Goal: Complete application form: Complete application form

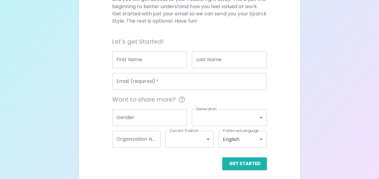
scroll to position [113, 0]
click at [145, 58] on input "First Name" at bounding box center [149, 59] width 75 height 17
click at [271, 36] on div "We are so excited to work with you to uncover your primary appreciation style i…" at bounding box center [189, 75] width 206 height 189
click at [198, 84] on input "Email (required)   *" at bounding box center [189, 81] width 155 height 17
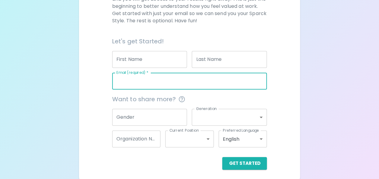
type input "[EMAIL_ADDRESS][DOMAIN_NAME]"
type input "Ma-Eyongerie"
type input "Frambo"
type input "King County - Department of Public Health"
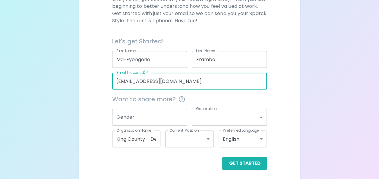
click at [159, 57] on input "Ma-Eyongerie" at bounding box center [149, 59] width 75 height 17
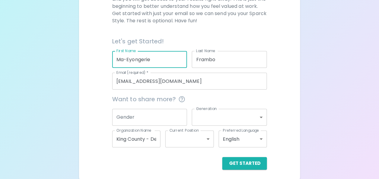
click at [159, 57] on input "Ma-Eyongerie" at bounding box center [149, 59] width 75 height 17
type input "M"
click at [227, 62] on input "Frambo" at bounding box center [229, 59] width 75 height 17
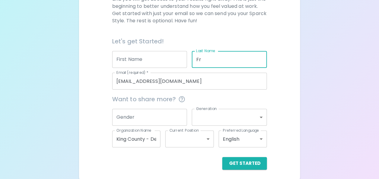
type input "F"
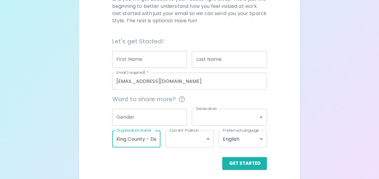
click at [148, 135] on input "King County - Department of Public Health" at bounding box center [136, 138] width 48 height 17
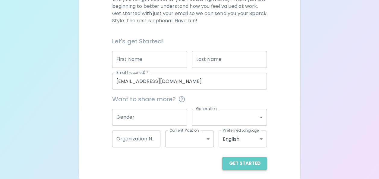
click at [246, 164] on button "Get Started" at bounding box center [244, 163] width 45 height 13
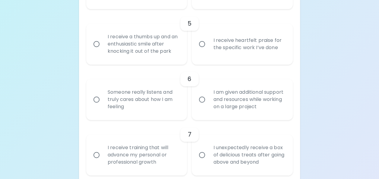
scroll to position [371, 0]
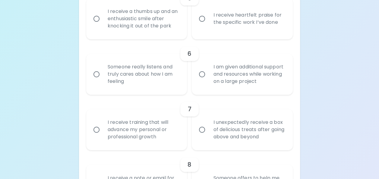
click at [155, 80] on div "Someone really listens and truly cares about how I am feeling" at bounding box center [143, 74] width 81 height 36
click at [103, 80] on input "Someone really listens and truly cares about how I am feeling" at bounding box center [96, 74] width 13 height 13
radio input "true"
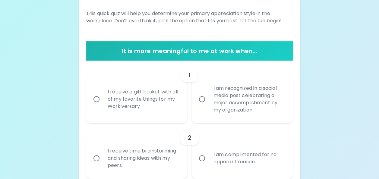
scroll to position [85, 0]
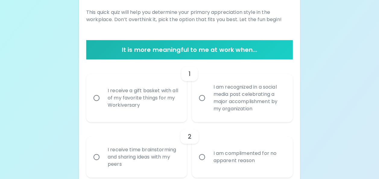
click at [158, 110] on div "I receive a gift basket with all of my favorite things for my Workiversary" at bounding box center [143, 98] width 81 height 36
click at [103, 104] on input "I receive a gift basket with all of my favorite things for my Workiversary" at bounding box center [96, 98] width 13 height 13
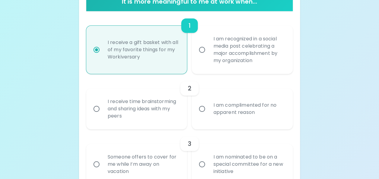
radio input "true"
click at [113, 119] on div "I receive time brainstorming and sharing ideas with my peers" at bounding box center [143, 109] width 81 height 36
click at [103, 115] on input "I receive time brainstorming and sharing ideas with my peers" at bounding box center [96, 108] width 13 height 13
radio input "false"
radio input "true"
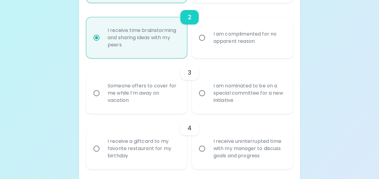
scroll to position [204, 0]
radio input "true"
click at [204, 92] on input "I am nominated to be on a special committee for a new initiative" at bounding box center [201, 93] width 13 height 13
radio input "false"
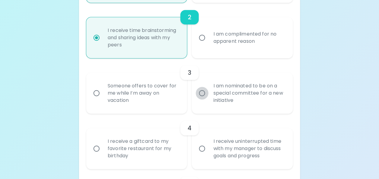
radio input "true"
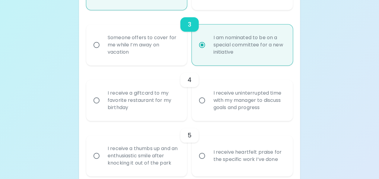
radio input "true"
click at [232, 104] on div "I receive uninterrupted time with my manager to discuss goals and progress" at bounding box center [248, 100] width 81 height 36
click at [208, 104] on input "I receive uninterrupted time with my manager to discuss goals and progress" at bounding box center [201, 100] width 13 height 13
radio input "false"
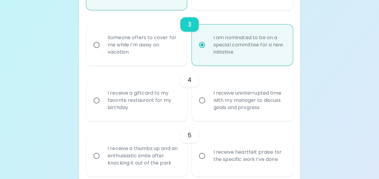
radio input "false"
radio input "true"
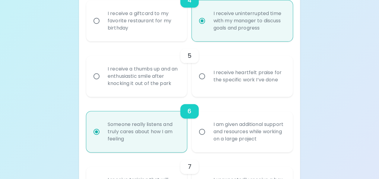
scroll to position [333, 0]
radio input "true"
click at [234, 77] on div "I receive heartfelt praise for the specific work I’ve done" at bounding box center [248, 75] width 81 height 29
click at [208, 77] on input "I receive heartfelt praise for the specific work I’ve done" at bounding box center [201, 75] width 13 height 13
radio input "false"
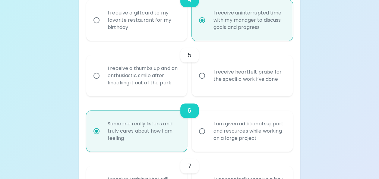
radio input "false"
radio input "true"
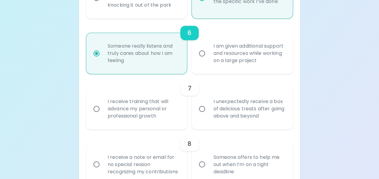
scroll to position [411, 0]
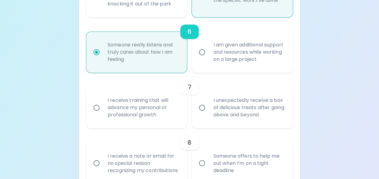
radio input "true"
click at [156, 110] on div "I receive training that will advance my personal or professional growth" at bounding box center [143, 107] width 81 height 36
click at [103, 110] on input "I receive training that will advance my personal or professional growth" at bounding box center [96, 107] width 13 height 13
radio input "false"
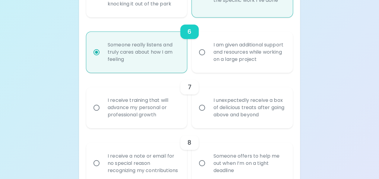
radio input "false"
radio input "true"
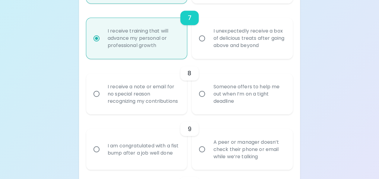
scroll to position [481, 0]
radio input "true"
click at [212, 105] on div "Someone offers to help me out when I’m on a tight deadline" at bounding box center [248, 93] width 81 height 36
click at [208, 99] on input "Someone offers to help me out when I’m on a tight deadline" at bounding box center [201, 93] width 13 height 13
radio input "false"
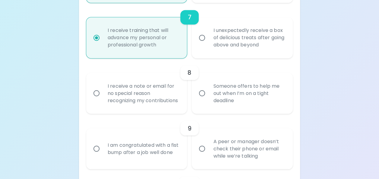
radio input "false"
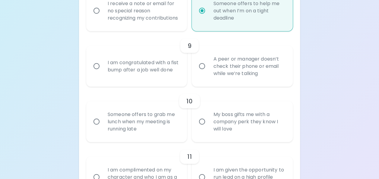
scroll to position [564, 0]
radio input "true"
click at [219, 77] on div "A peer or manager doesn’t check their phone or email while we’re talking" at bounding box center [248, 66] width 81 height 36
click at [208, 72] on input "A peer or manager doesn’t check their phone or email while we’re talking" at bounding box center [201, 66] width 13 height 13
radio input "false"
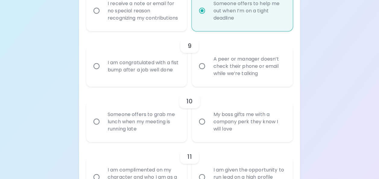
radio input "false"
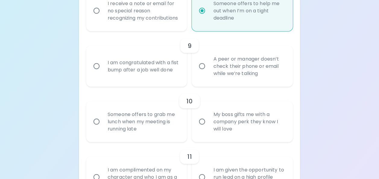
radio input "false"
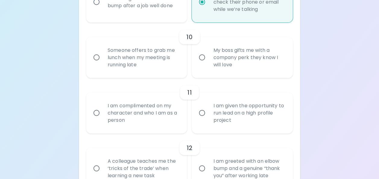
scroll to position [628, 0]
radio input "true"
click at [148, 68] on div "Someone offers to grab me lunch when my meeting is running late" at bounding box center [143, 57] width 81 height 36
click at [103, 64] on input "Someone offers to grab me lunch when my meeting is running late" at bounding box center [96, 57] width 13 height 13
radio input "false"
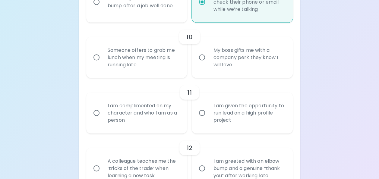
radio input "false"
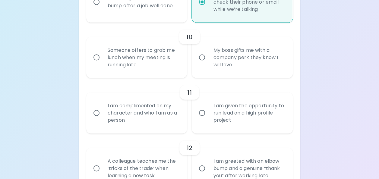
radio input "false"
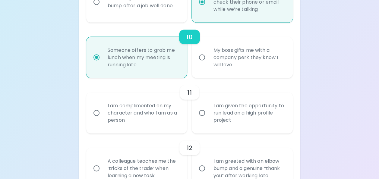
scroll to position [676, 0]
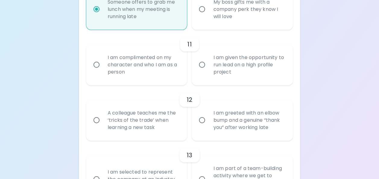
radio input "true"
click at [149, 81] on div "I am complimented on my character and who I am as a person" at bounding box center [143, 65] width 81 height 36
click at [103, 71] on input "I am complimented on my character and who I am as a person" at bounding box center [96, 64] width 13 height 13
radio input "false"
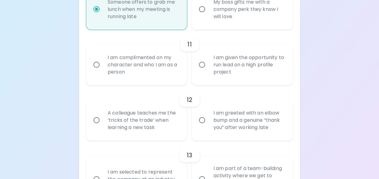
radio input "false"
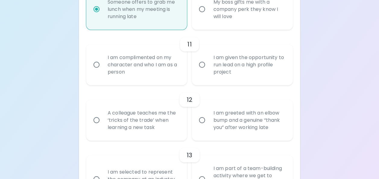
radio input "false"
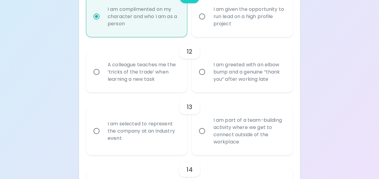
radio input "true"
click at [149, 81] on div "A colleague teaches me the ‘tricks of the trade’ when learning a new task" at bounding box center [143, 72] width 81 height 36
click at [103, 78] on input "A colleague teaches me the ‘tricks of the trade’ when learning a new task" at bounding box center [96, 72] width 13 height 13
radio input "false"
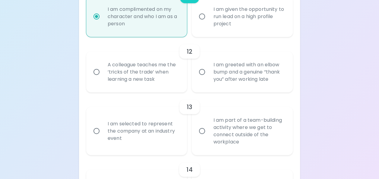
radio input "false"
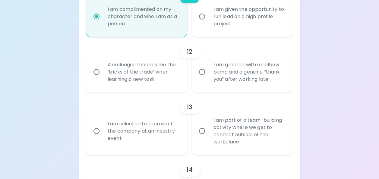
radio input "false"
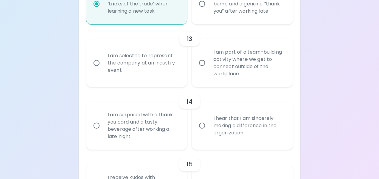
scroll to position [793, 0]
radio input "true"
click at [143, 78] on div "I am selected to represent the company at an industry event" at bounding box center [143, 62] width 81 height 36
click at [103, 69] on input "I am selected to represent the company at an industry event" at bounding box center [96, 62] width 13 height 13
radio input "false"
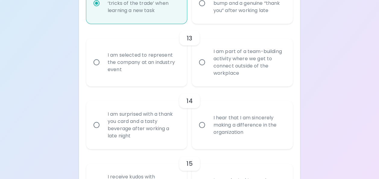
radio input "false"
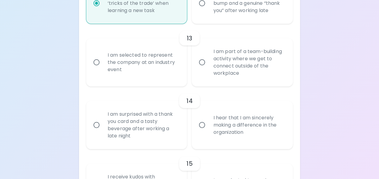
radio input "false"
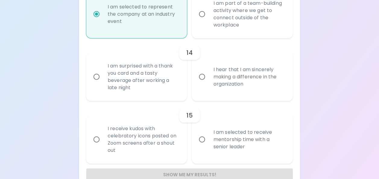
scroll to position [862, 0]
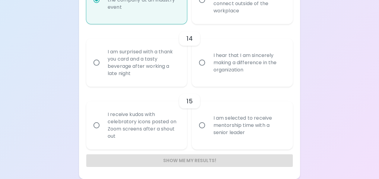
radio input "true"
click at [215, 67] on div "I hear that I am sincerely making a difference in the organization" at bounding box center [248, 63] width 81 height 36
click at [208, 67] on input "I hear that I am sincerely making a difference in the organization" at bounding box center [201, 62] width 13 height 13
radio input "false"
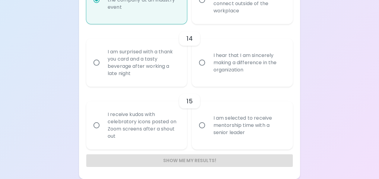
radio input "false"
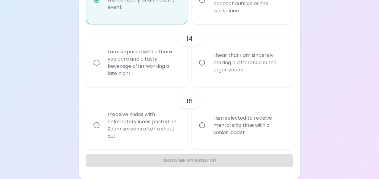
radio input "false"
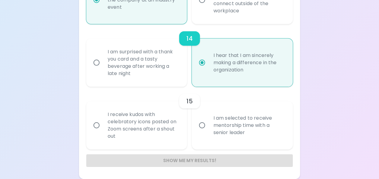
radio input "true"
click at [203, 130] on input "I am selected to receive mentorship time with a senior leader" at bounding box center [201, 125] width 13 height 13
radio input "false"
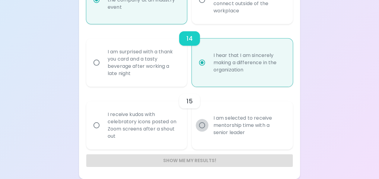
radio input "false"
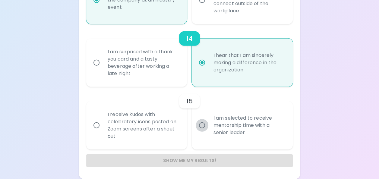
radio input "false"
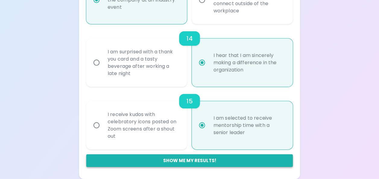
radio input "true"
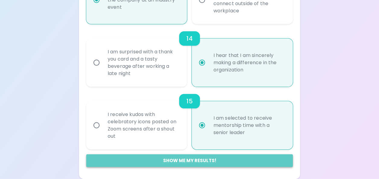
click at [177, 161] on button "Show me my results!" at bounding box center [189, 160] width 206 height 13
radio input "false"
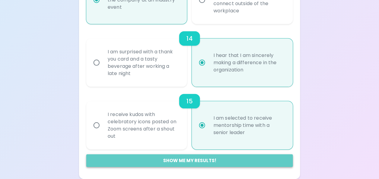
radio input "false"
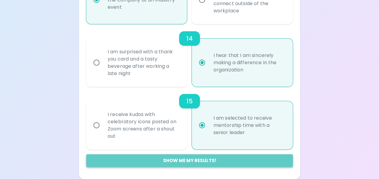
radio input "false"
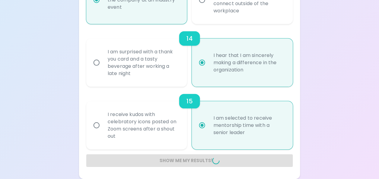
radio input "false"
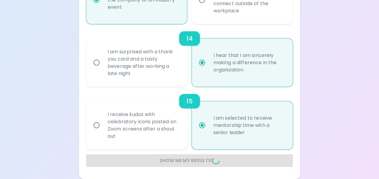
radio input "false"
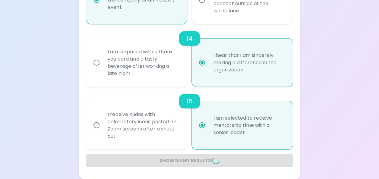
radio input "false"
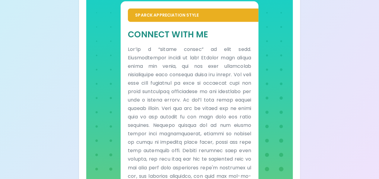
scroll to position [407, 0]
